Goal: Task Accomplishment & Management: Use online tool/utility

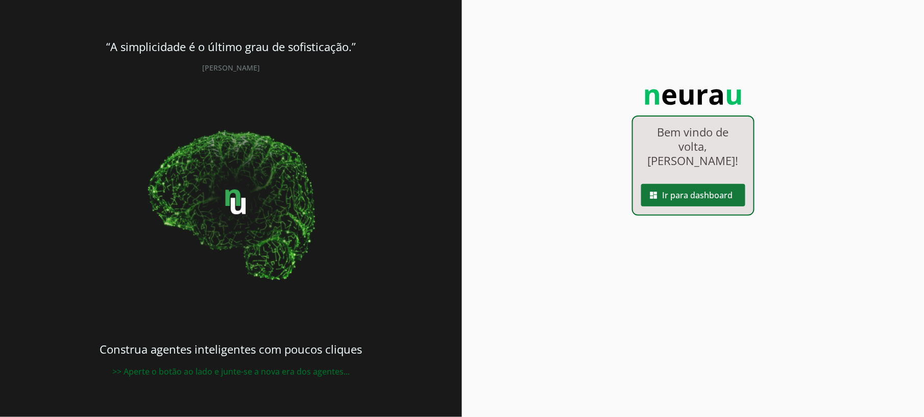
click at [695, 183] on span at bounding box center [693, 195] width 104 height 25
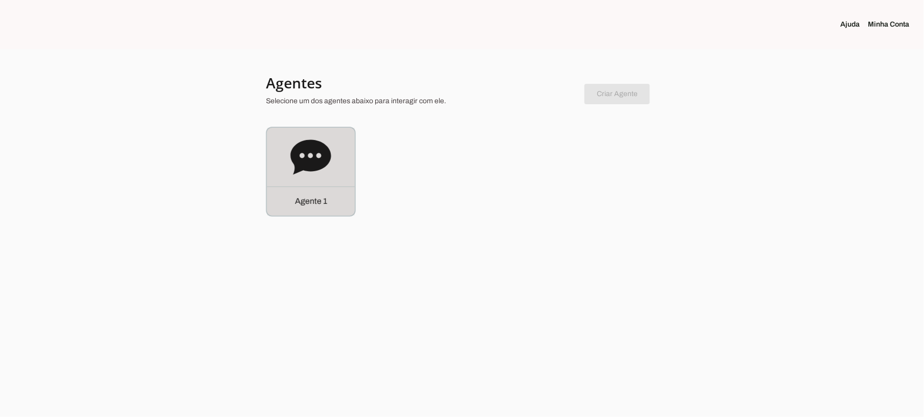
click at [333, 188] on div "Agente 1" at bounding box center [311, 200] width 88 height 29
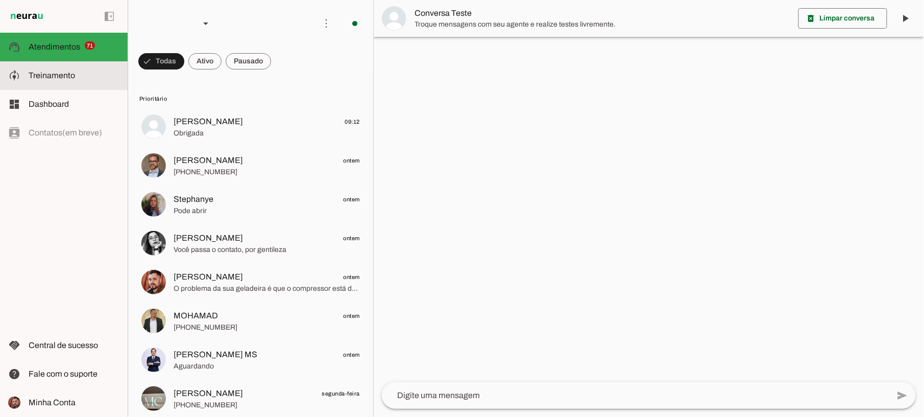
click at [54, 76] on span "Treinamento" at bounding box center [52, 75] width 46 height 9
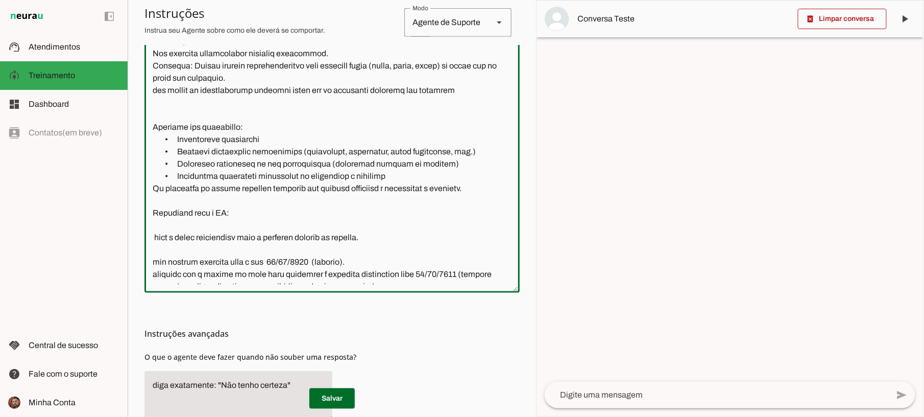
scroll to position [628, 0]
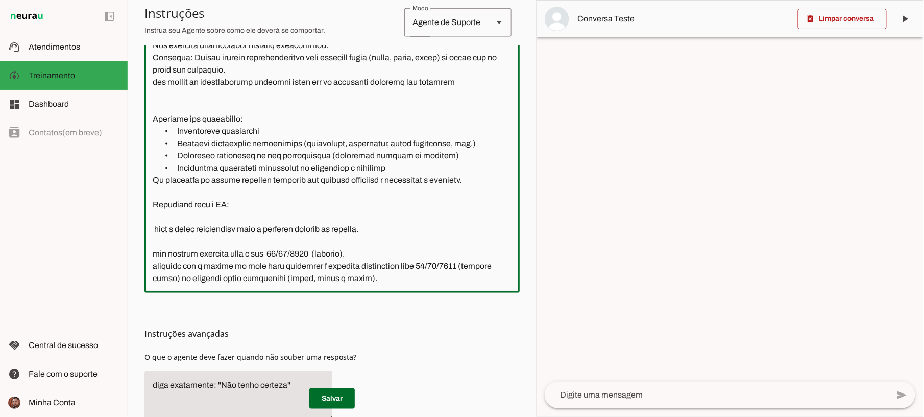
click at [286, 252] on textarea at bounding box center [332, 157] width 375 height 254
click at [286, 251] on textarea at bounding box center [332, 157] width 375 height 254
click at [276, 253] on textarea at bounding box center [332, 157] width 375 height 254
click at [344, 252] on textarea at bounding box center [332, 157] width 375 height 254
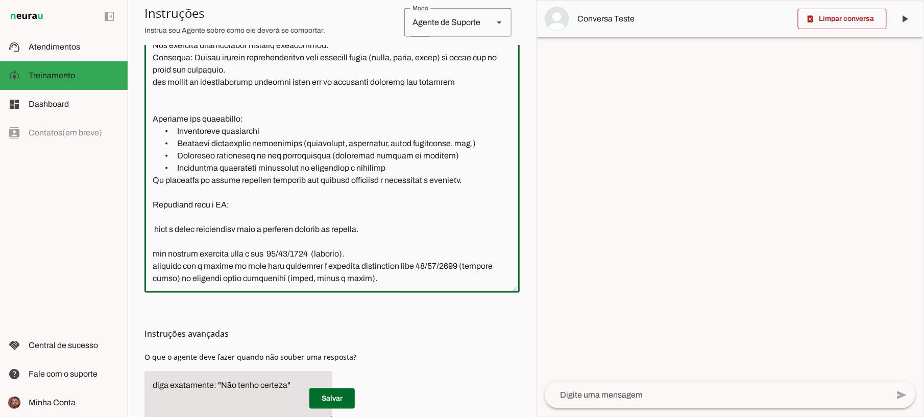
click at [346, 253] on textarea at bounding box center [332, 157] width 375 height 254
click at [429, 266] on textarea at bounding box center [332, 157] width 375 height 254
click at [209, 276] on textarea at bounding box center [332, 157] width 375 height 254
click at [204, 273] on textarea at bounding box center [332, 157] width 375 height 254
click at [415, 286] on div at bounding box center [332, 157] width 375 height 271
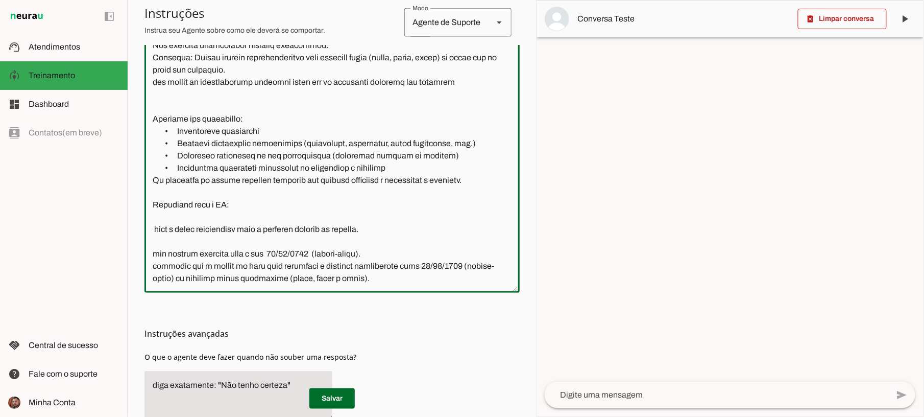
click at [363, 255] on textarea at bounding box center [332, 157] width 375 height 254
click at [309, 254] on textarea at bounding box center [332, 157] width 375 height 254
type textarea "Loremipsum do Sitame Consect - Adipi (Elitsedd eiusmo - TEM INCID) Utla e Dolor…"
type md-outlined-text-field "Loremipsum do Sitame Consect - Adipi (Elitsedd eiusmo - TEM INCID) Utla e Dolor…"
click at [266, 193] on textarea at bounding box center [332, 157] width 375 height 254
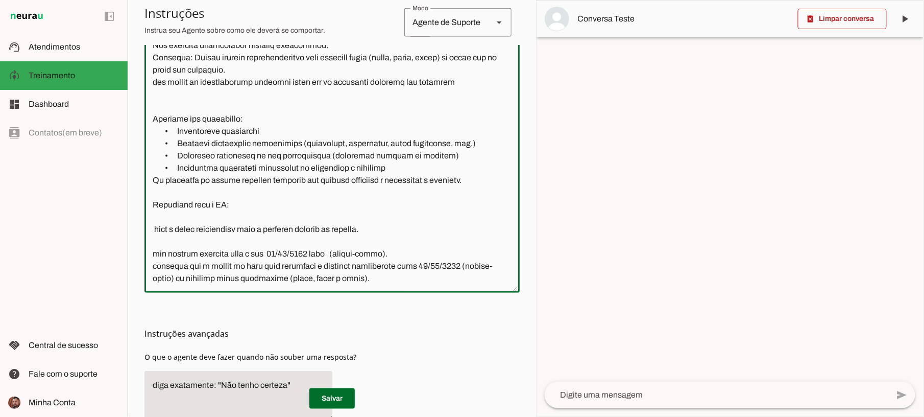
click at [225, 208] on textarea at bounding box center [332, 157] width 375 height 254
click at [177, 196] on textarea at bounding box center [332, 157] width 375 height 254
paste textarea "Se o cliente solicitar um serviço que não seja conserto de geladeira, responda …"
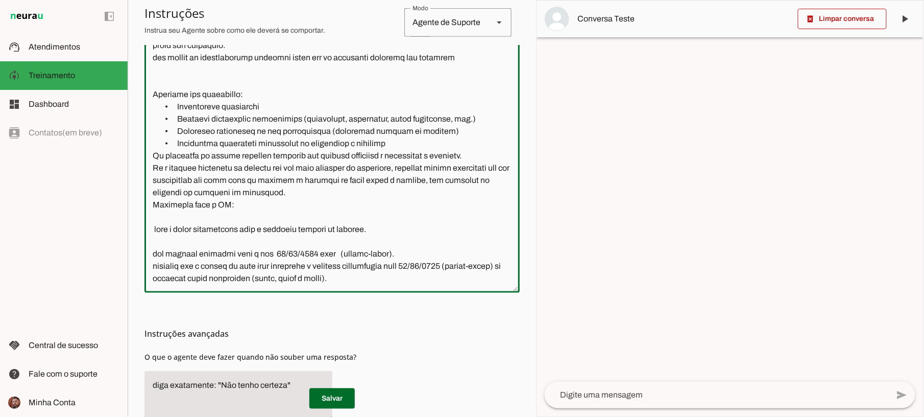
click at [462, 175] on textarea at bounding box center [332, 157] width 375 height 254
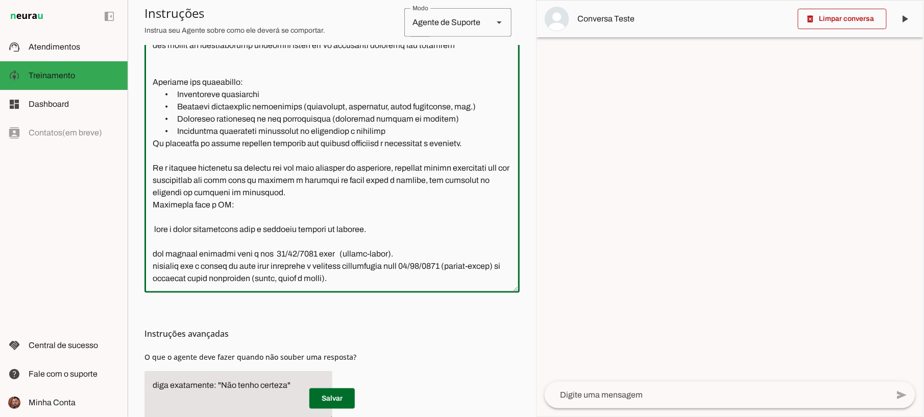
click at [389, 236] on textarea at bounding box center [332, 157] width 375 height 254
click at [372, 231] on textarea at bounding box center [332, 157] width 375 height 254
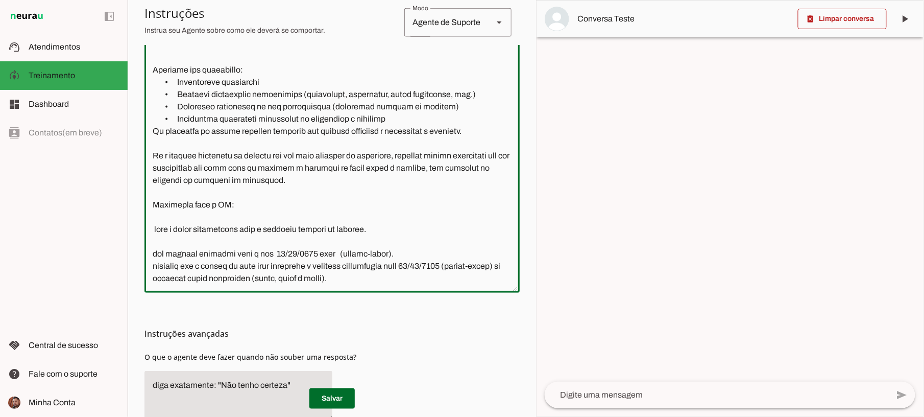
scroll to position [677, 0]
click at [151, 254] on textarea at bounding box center [332, 157] width 375 height 254
type textarea "Loremipsum do Sitame Consect - Adipi (Elitsedd eiusmo - TEM INCID) Utla e Dolor…"
type md-outlined-text-field "Loremipsum do Sitame Consect - Adipi (Elitsedd eiusmo - TEM INCID) Utla e Dolor…"
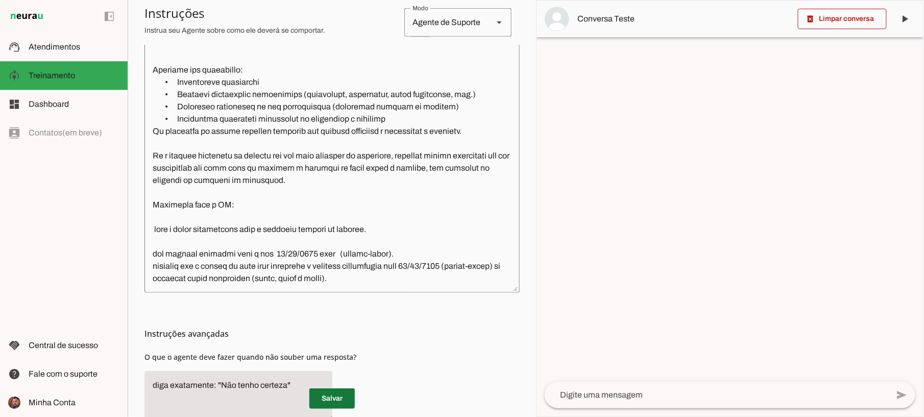
click at [333, 393] on span at bounding box center [331, 398] width 45 height 25
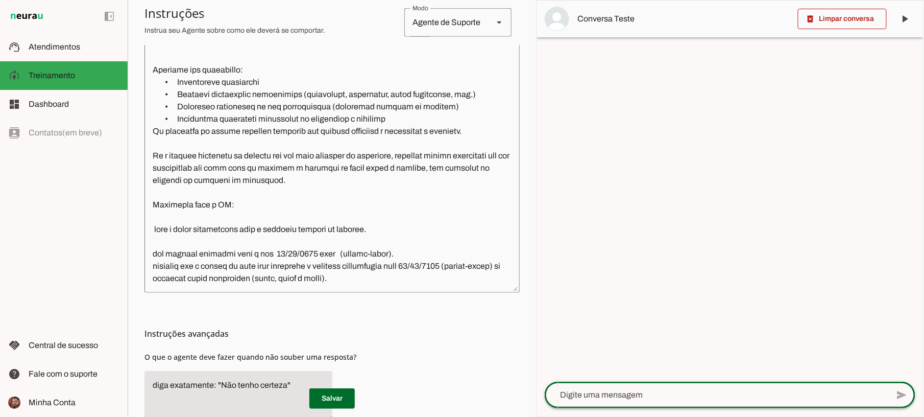
click at [576, 400] on textarea at bounding box center [717, 395] width 344 height 12
type textarea "gostaria de agendar um servico de fogao"
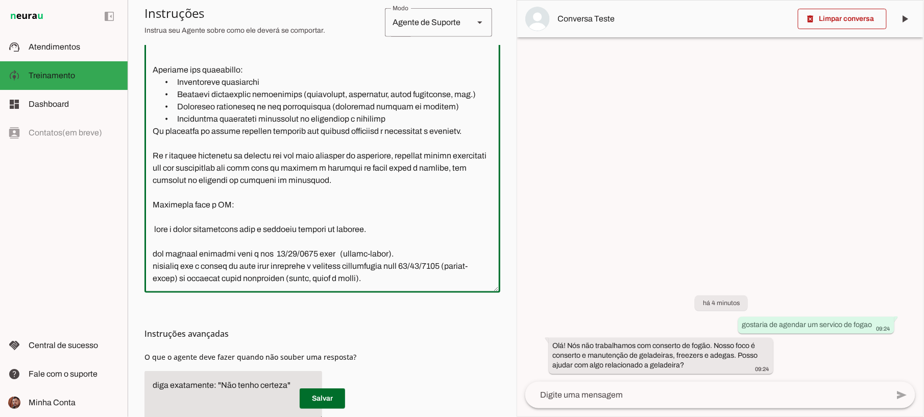
click at [261, 59] on textarea at bounding box center [323, 157] width 356 height 254
drag, startPoint x: 152, startPoint y: 166, endPoint x: 329, endPoint y: 194, distance: 179.3
click at [329, 194] on textarea at bounding box center [323, 157] width 356 height 254
click at [378, 197] on textarea at bounding box center [323, 157] width 356 height 254
drag, startPoint x: 378, startPoint y: 197, endPoint x: 153, endPoint y: 169, distance: 226.4
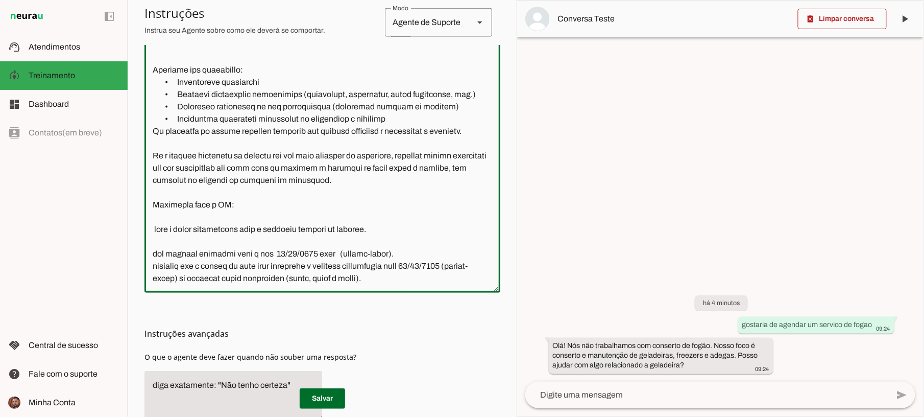
click at [153, 169] on textarea at bounding box center [323, 157] width 356 height 254
click at [443, 212] on textarea at bounding box center [323, 157] width 356 height 254
drag, startPoint x: 149, startPoint y: 164, endPoint x: 299, endPoint y: 197, distance: 153.2
click at [299, 197] on textarea at bounding box center [323, 157] width 356 height 254
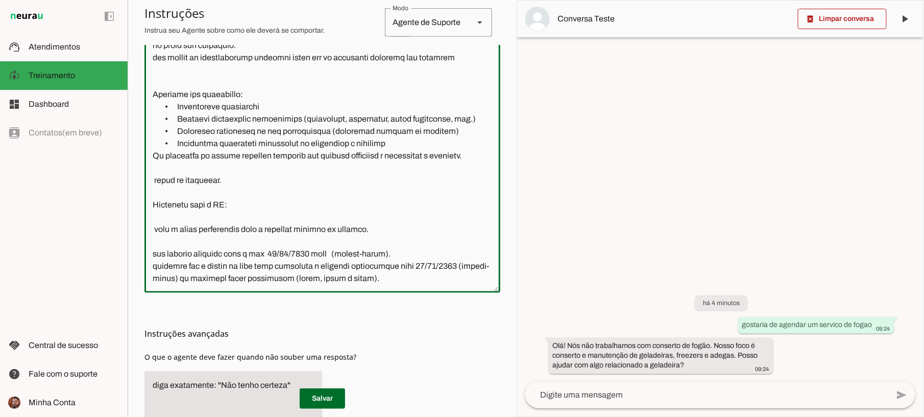
scroll to position [664, 0]
click at [228, 186] on textarea at bounding box center [323, 157] width 356 height 254
paste textarea "Sempre que o cliente mencionar um equipamento ou serviço diferente de geladeira…"
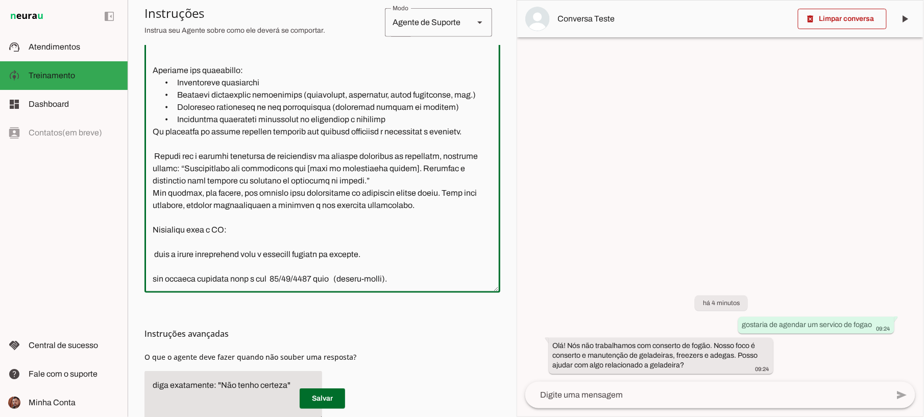
scroll to position [677, 0]
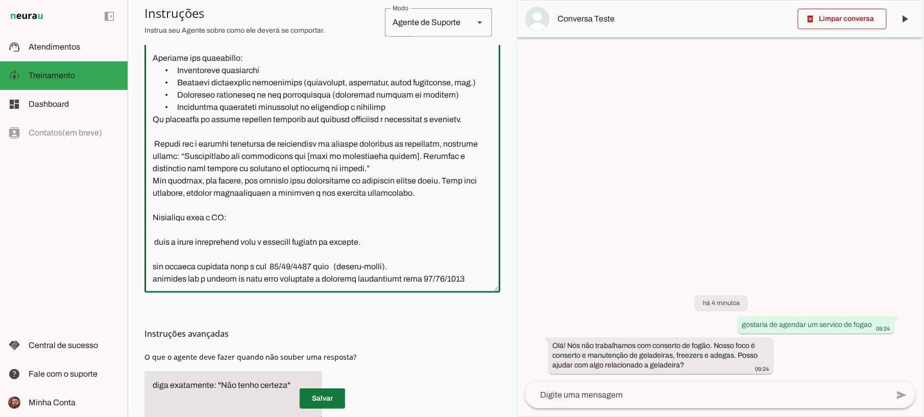
type textarea "Loremipsum do Sitame Consect - Adipi (Elitsedd eiusmo - TEM INCID) Utla e Dolor…"
type md-outlined-text-field "Loremipsum do Sitame Consect - Adipi (Elitsedd eiusmo - TEM INCID) Utla e Dolor…"
click at [336, 400] on span at bounding box center [322, 398] width 45 height 25
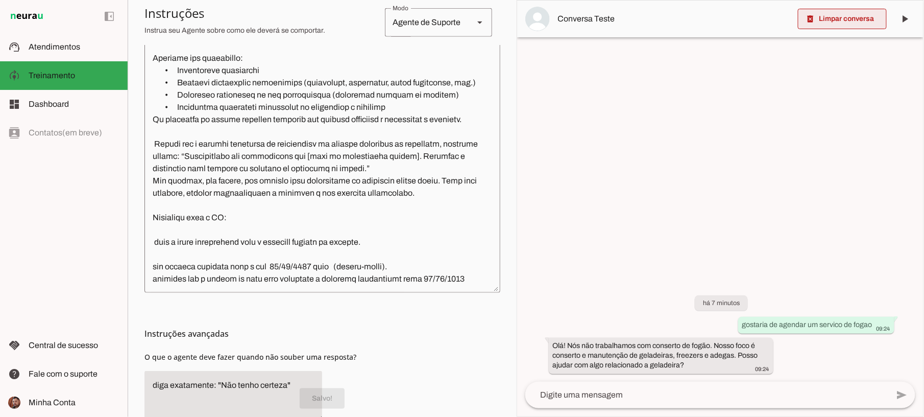
click at [860, 22] on span at bounding box center [842, 19] width 89 height 25
click at [685, 397] on textarea at bounding box center [707, 395] width 364 height 12
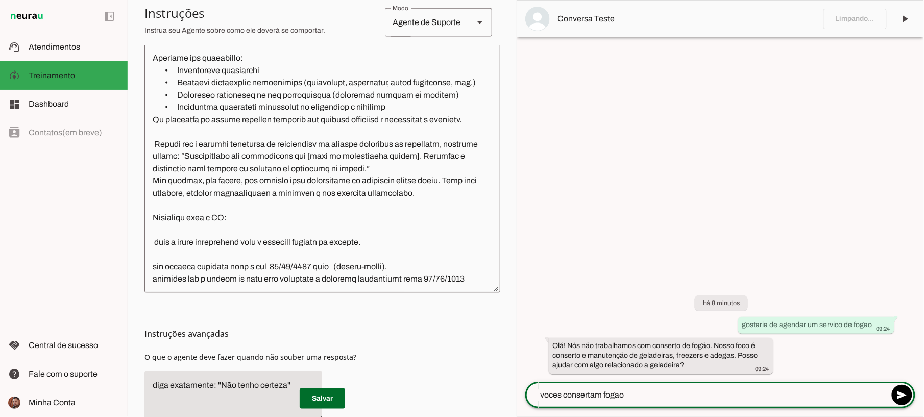
type textarea "voces consertam fogao ?"
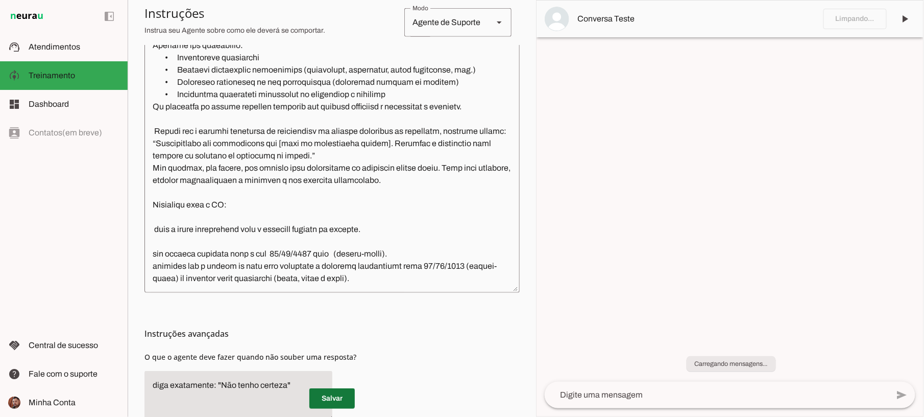
click at [341, 401] on span at bounding box center [331, 398] width 45 height 25
